Goal: Find specific page/section: Find specific page/section

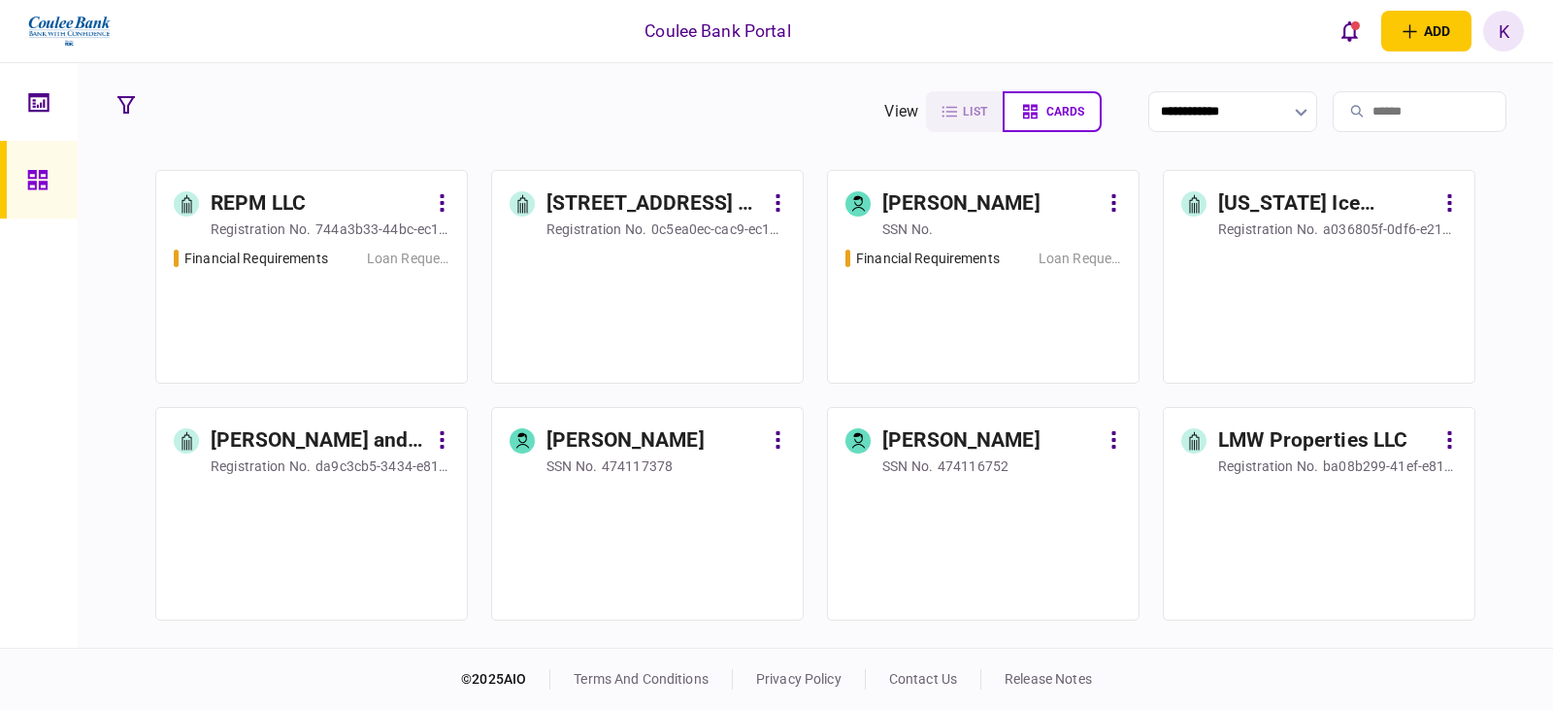
click at [1372, 121] on input "search" at bounding box center [1420, 111] width 174 height 41
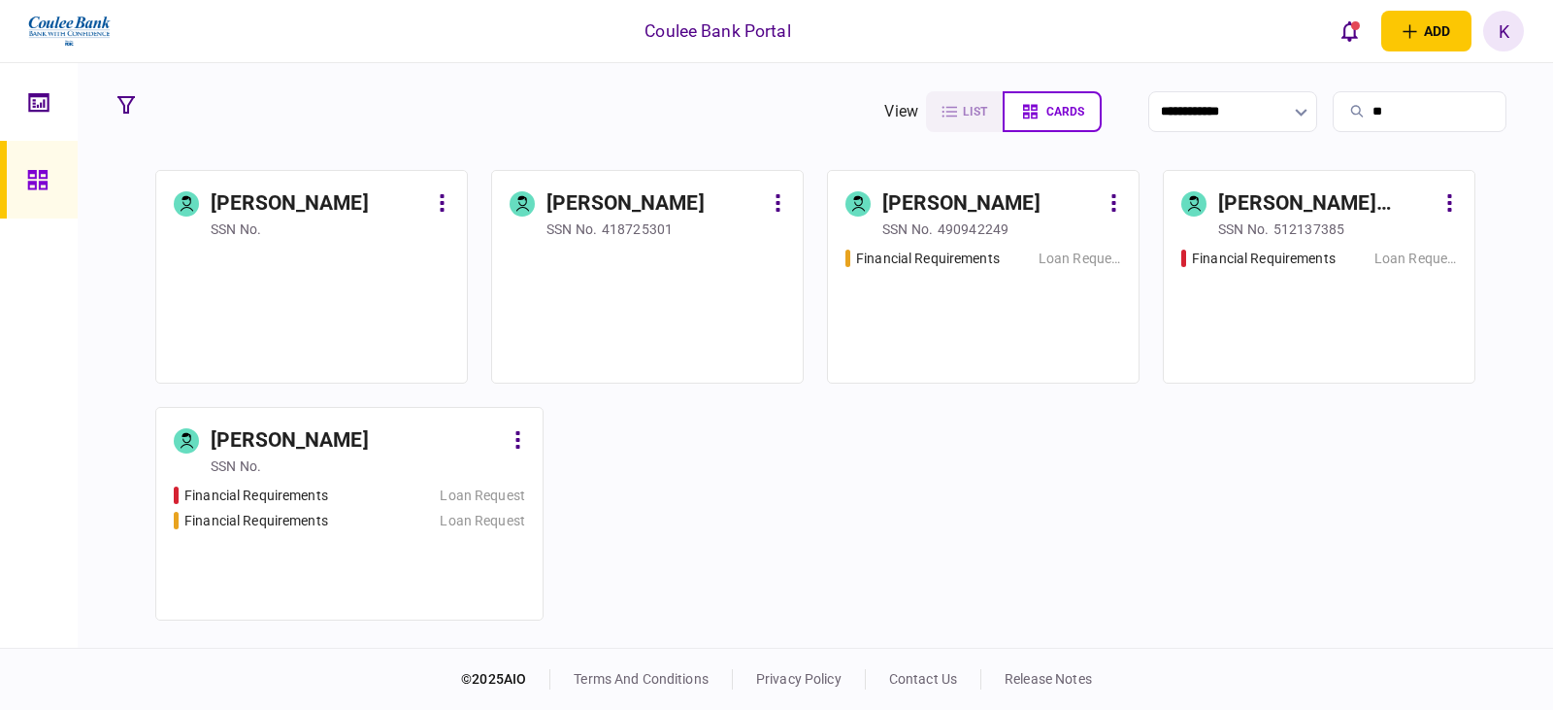
type input "*"
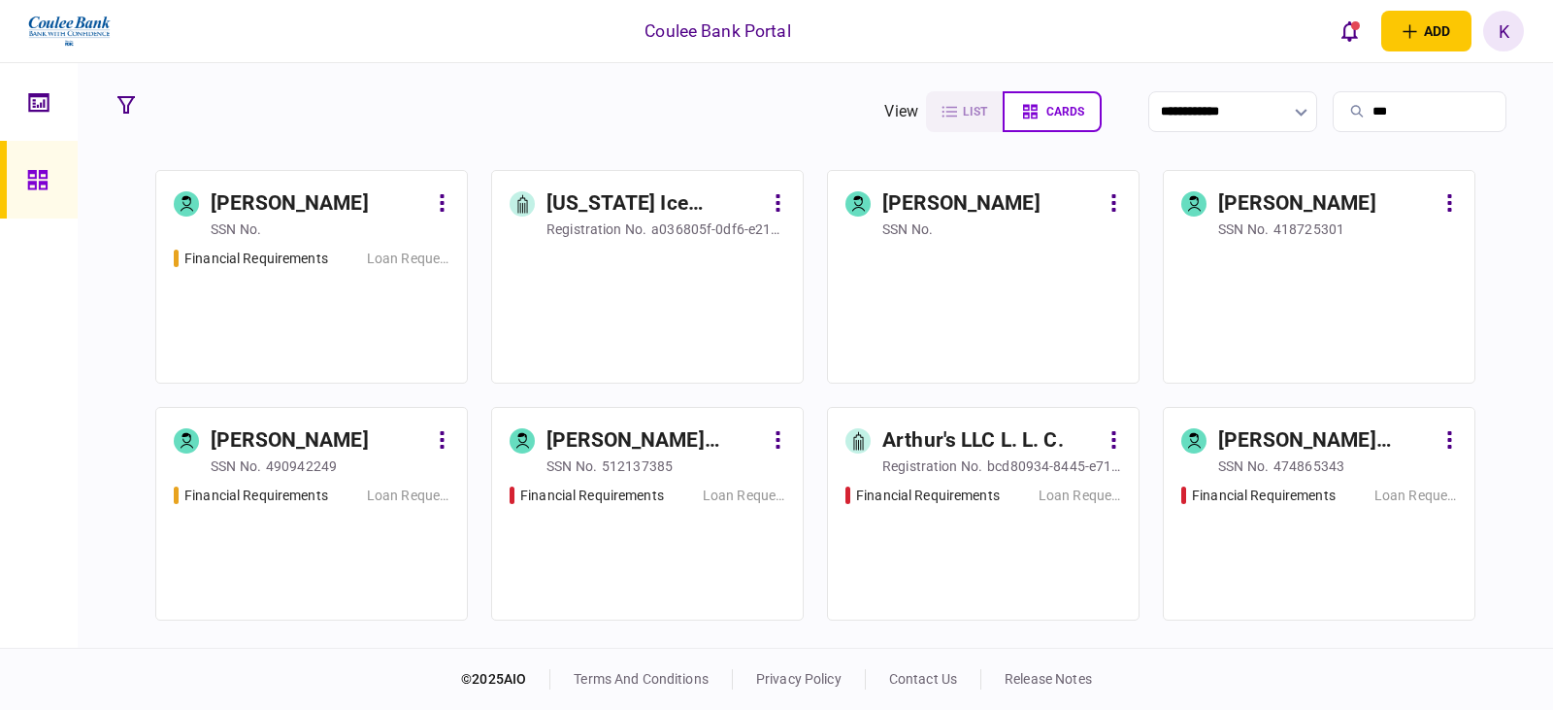
type input "***"
click at [334, 279] on div "Financial Requirements Loan Request" at bounding box center [312, 306] width 276 height 117
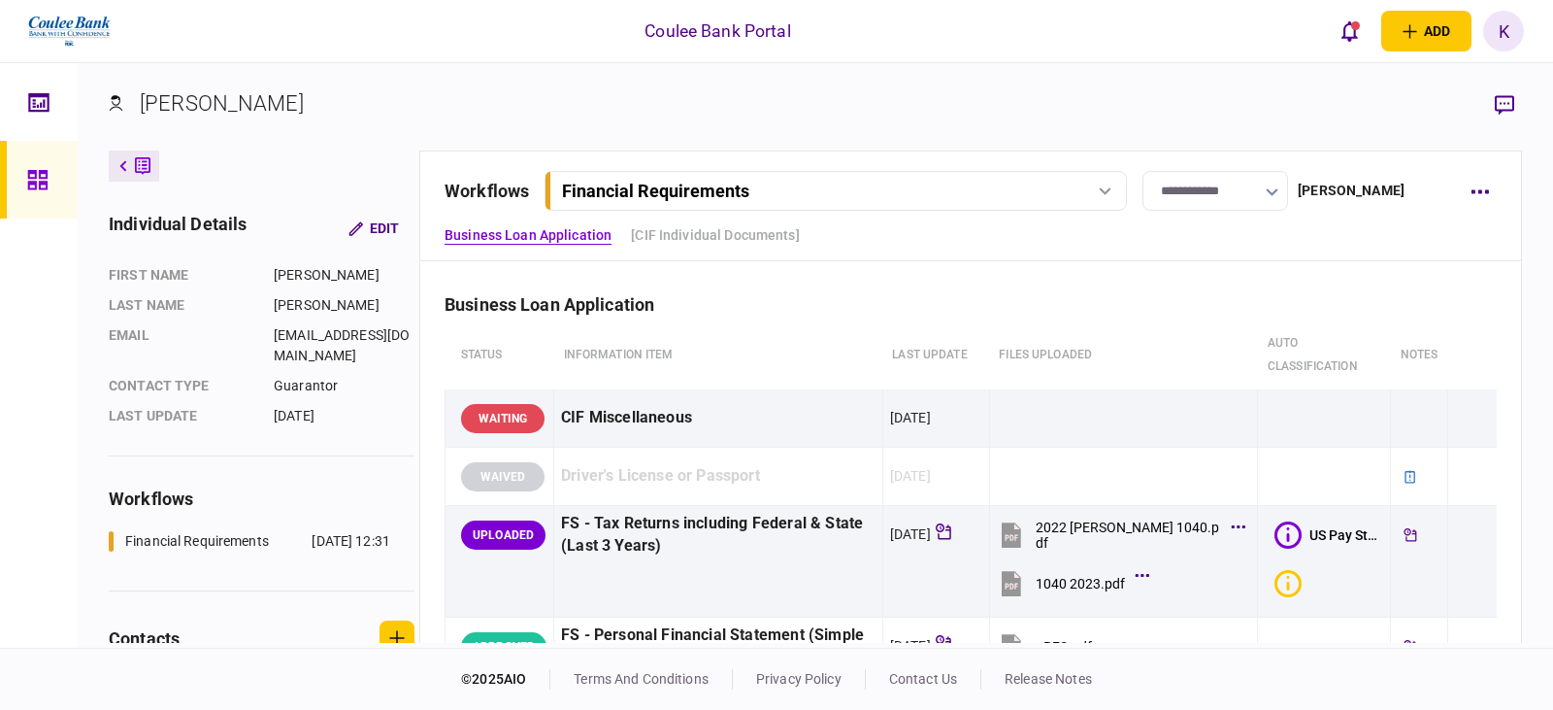
click at [803, 188] on div "Financial Requirements" at bounding box center [813, 191] width 502 height 20
click at [802, 190] on div "Financial Requirements" at bounding box center [813, 191] width 502 height 20
click at [136, 169] on icon at bounding box center [143, 165] width 16 height 17
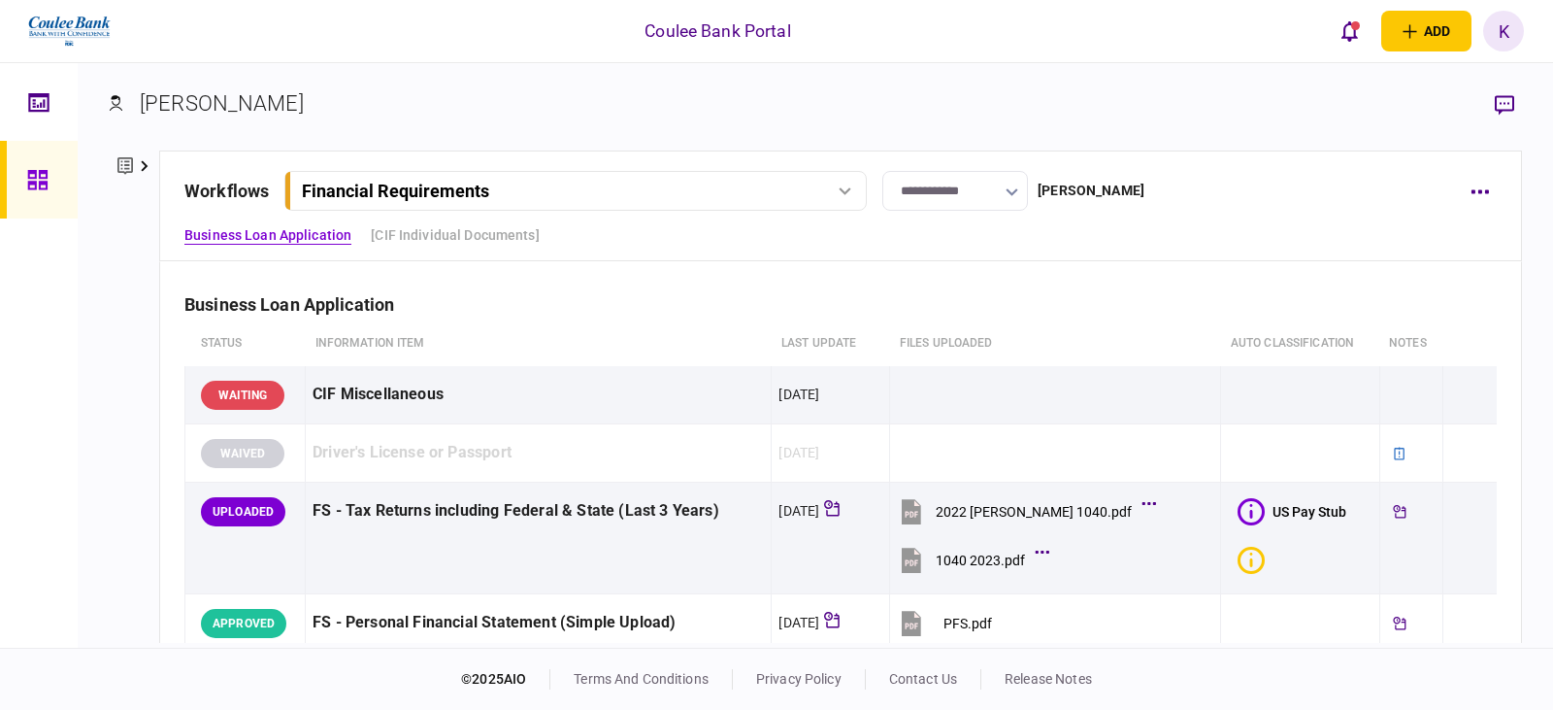
click at [132, 173] on icon at bounding box center [125, 166] width 16 height 20
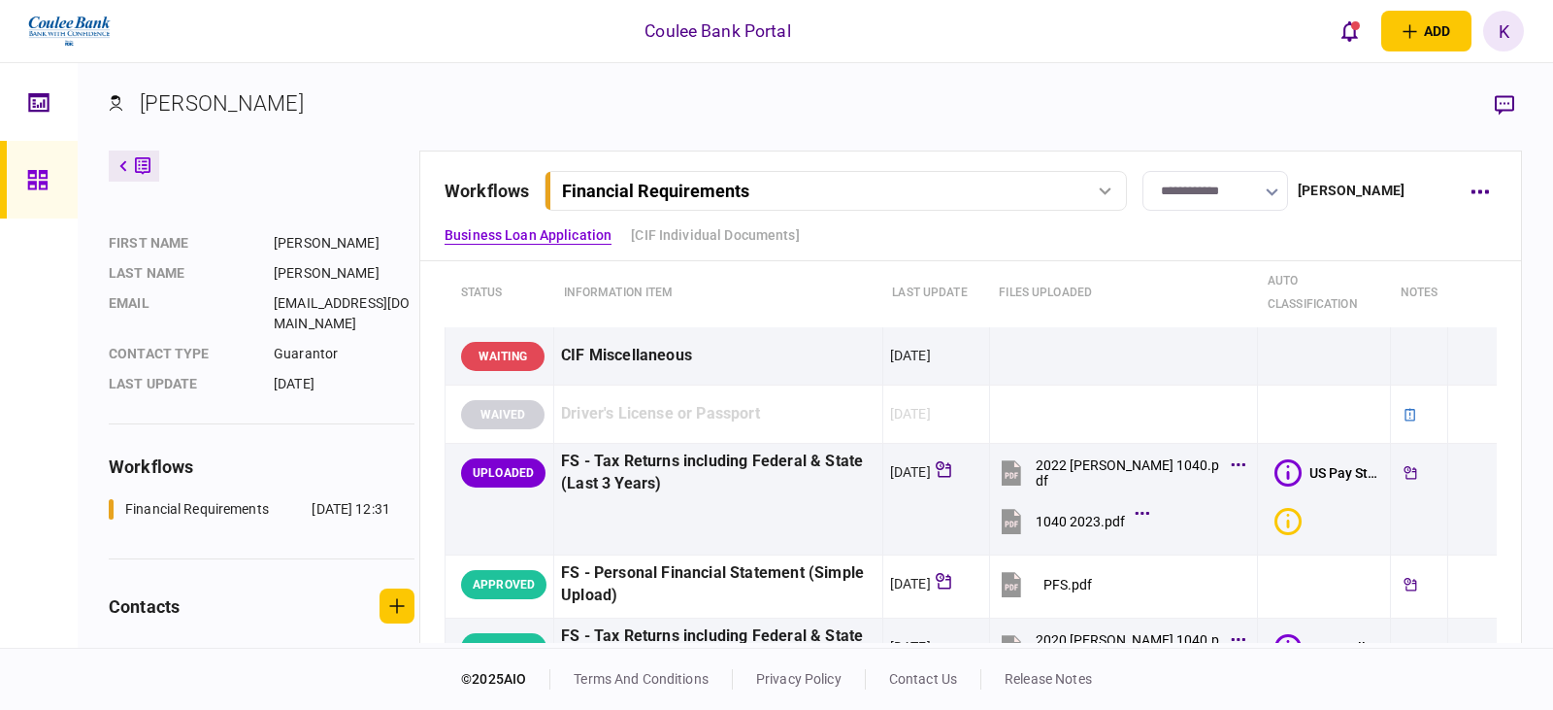
scroll to position [97, 0]
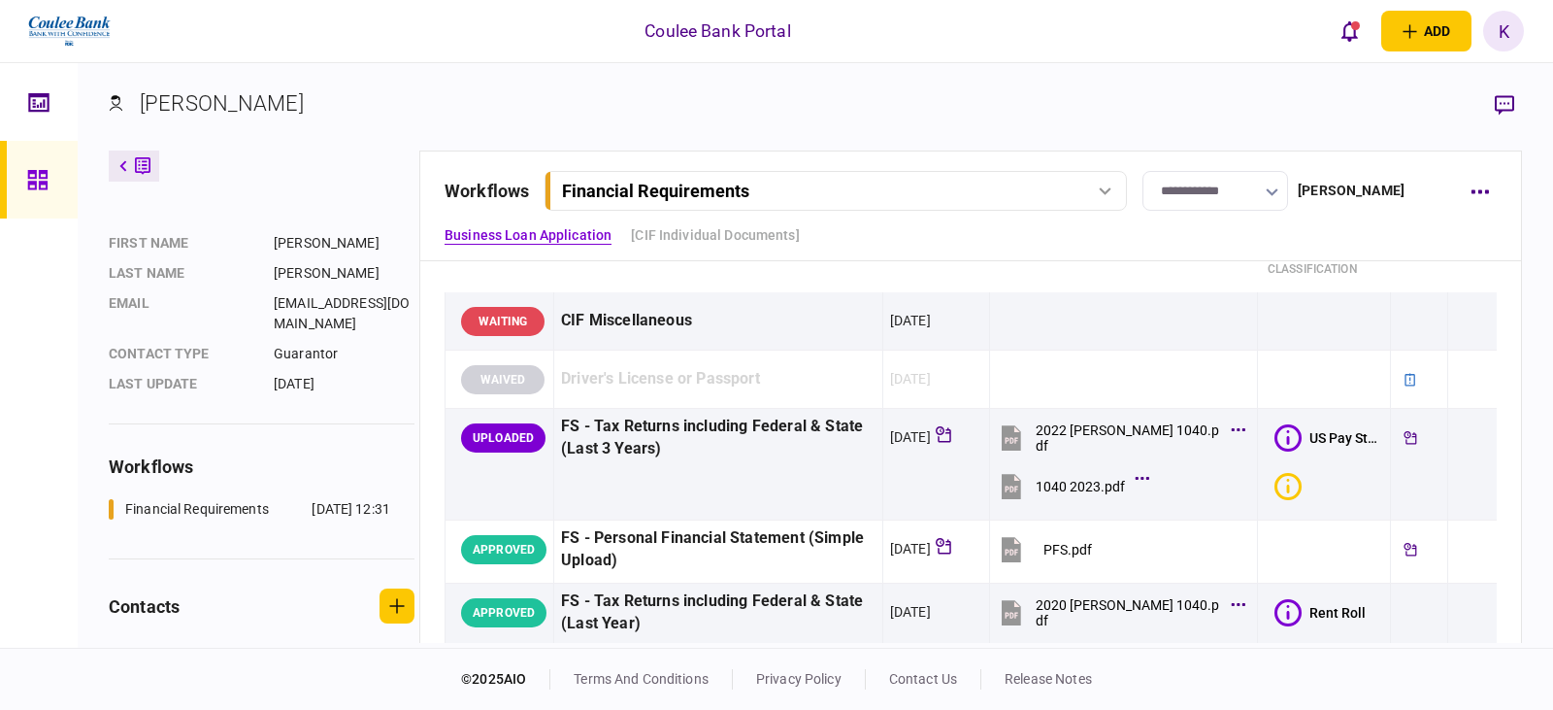
click at [1190, 116] on section "[PERSON_NAME]" at bounding box center [815, 118] width 1413 height 63
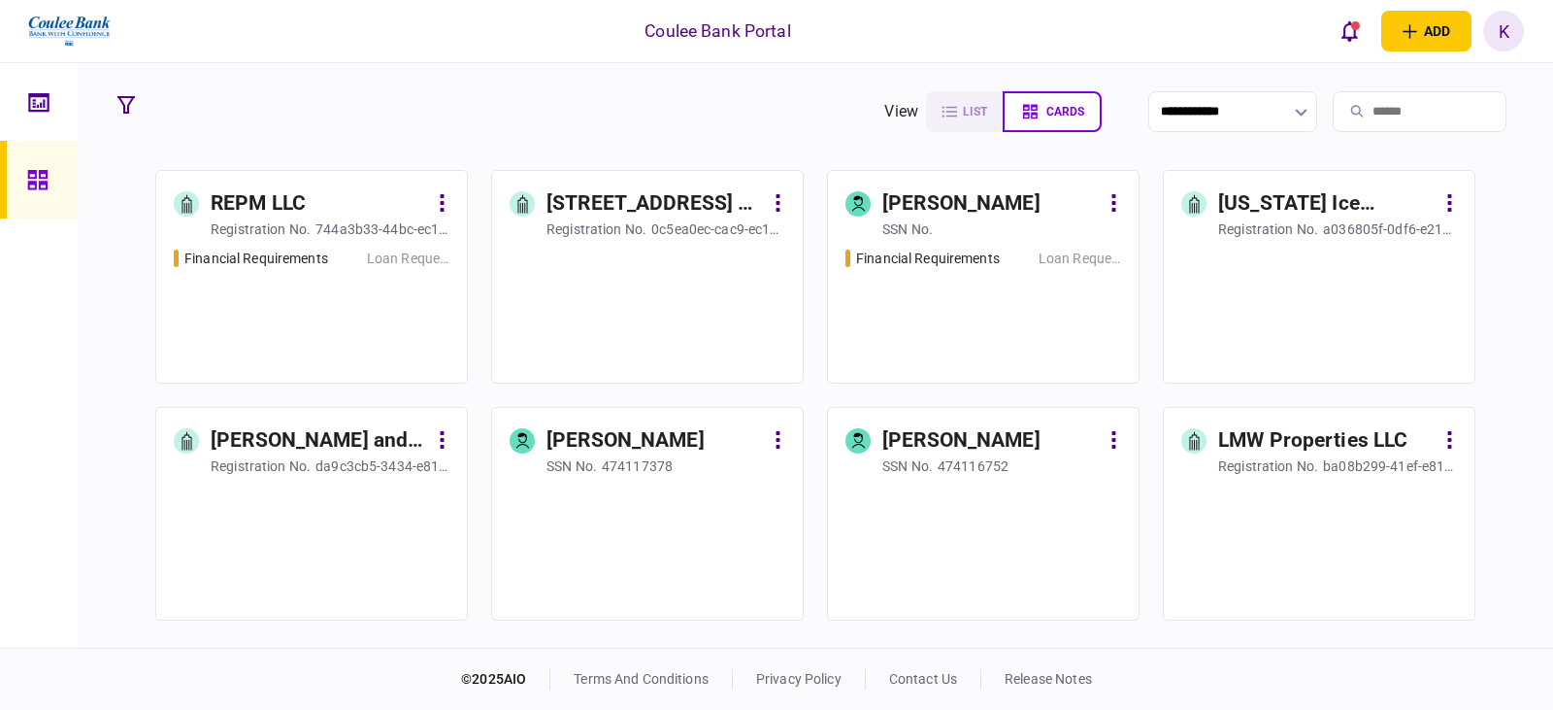
click at [1303, 248] on div at bounding box center [1319, 306] width 276 height 117
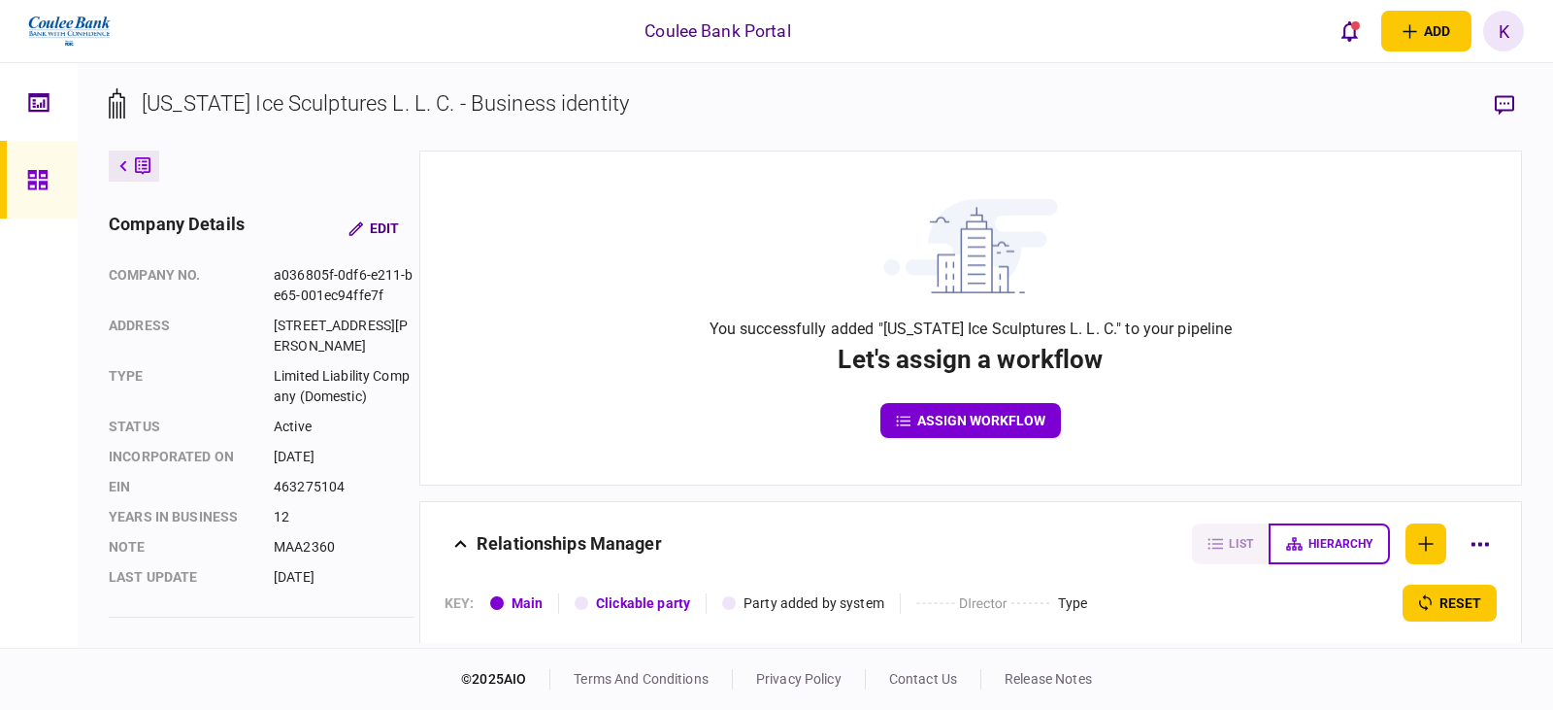
click at [285, 356] on div "[STREET_ADDRESS][PERSON_NAME]" at bounding box center [344, 335] width 141 height 41
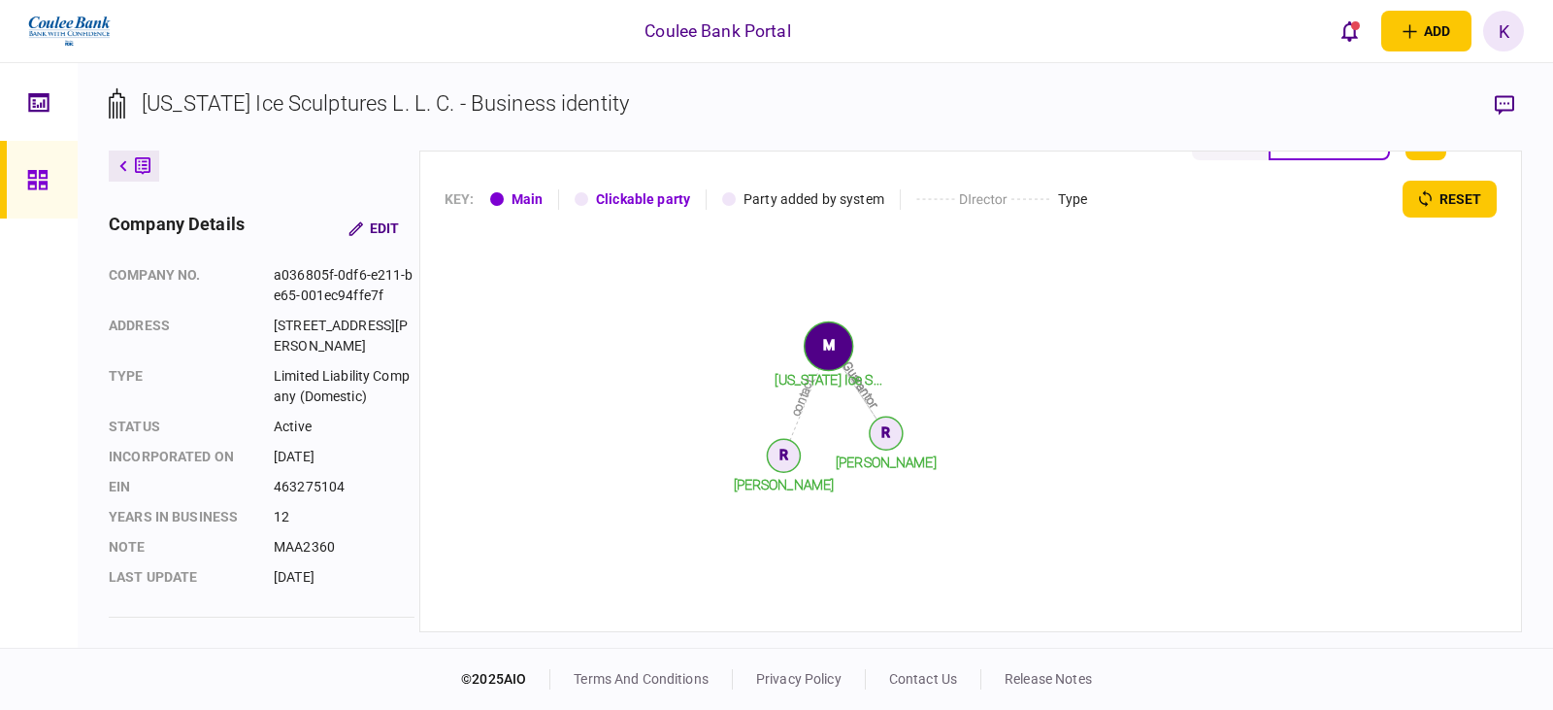
scroll to position [493, 0]
